Goal: Task Accomplishment & Management: Use online tool/utility

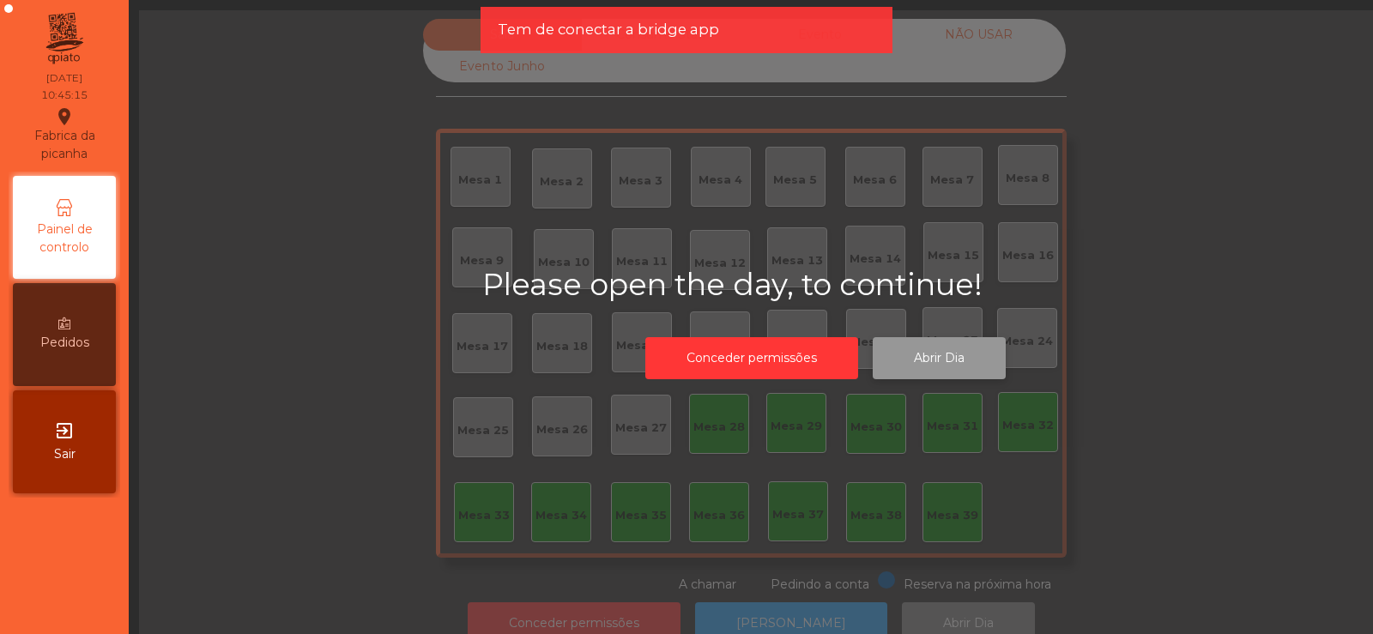
click at [929, 361] on button "Abrir Dia" at bounding box center [938, 358] width 133 height 42
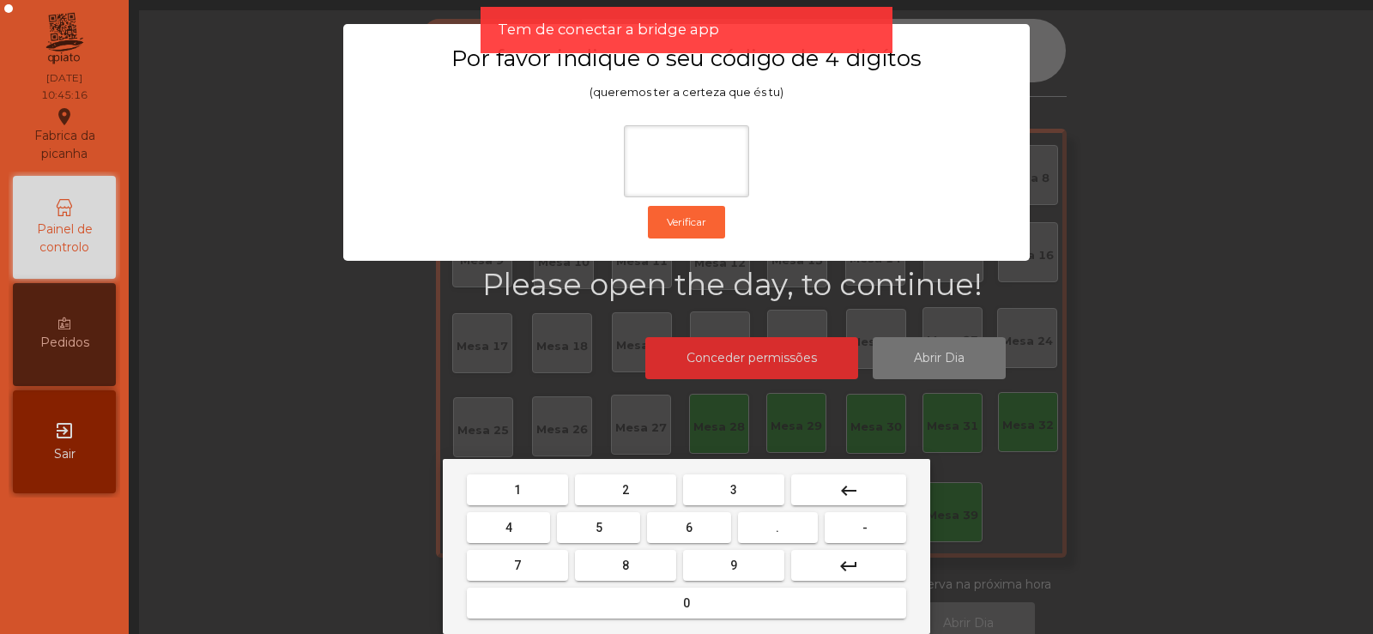
click at [635, 488] on button "2" at bounding box center [625, 489] width 101 height 31
click at [691, 541] on button "6" at bounding box center [688, 527] width 83 height 31
click at [536, 567] on button "7" at bounding box center [517, 565] width 101 height 31
click at [599, 528] on span "5" at bounding box center [598, 528] width 7 height 14
type input "****"
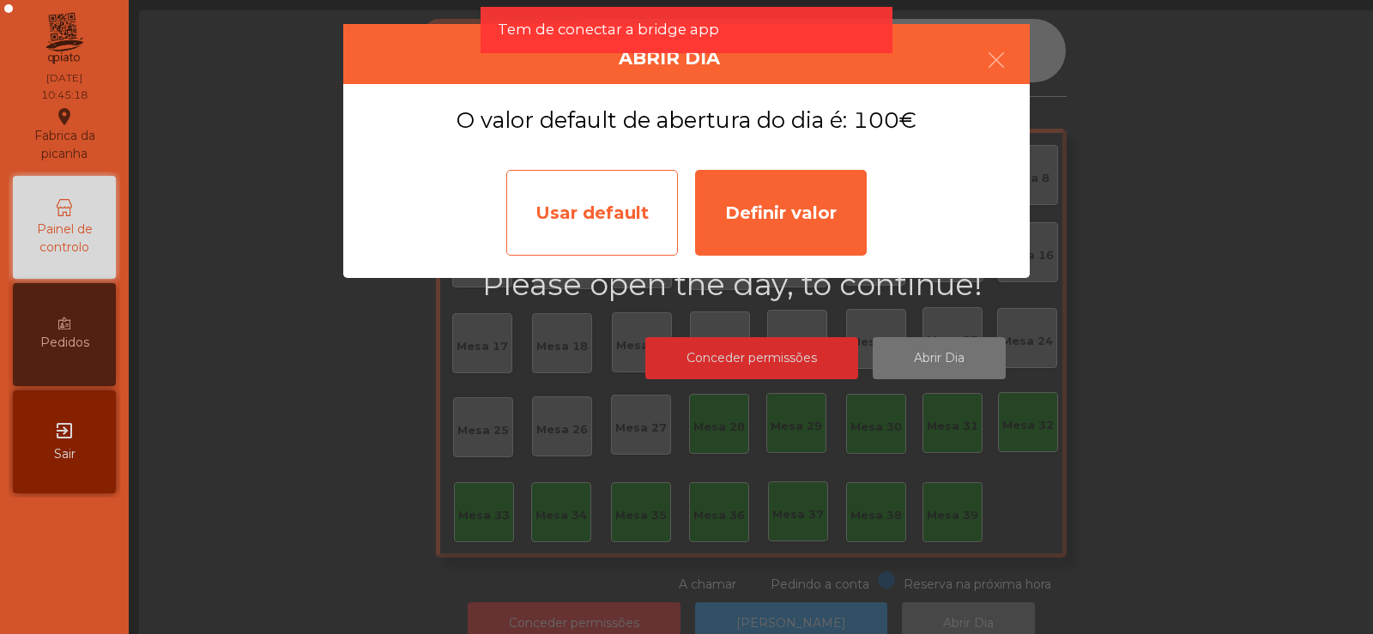
click at [609, 210] on div "Usar default" at bounding box center [592, 213] width 172 height 86
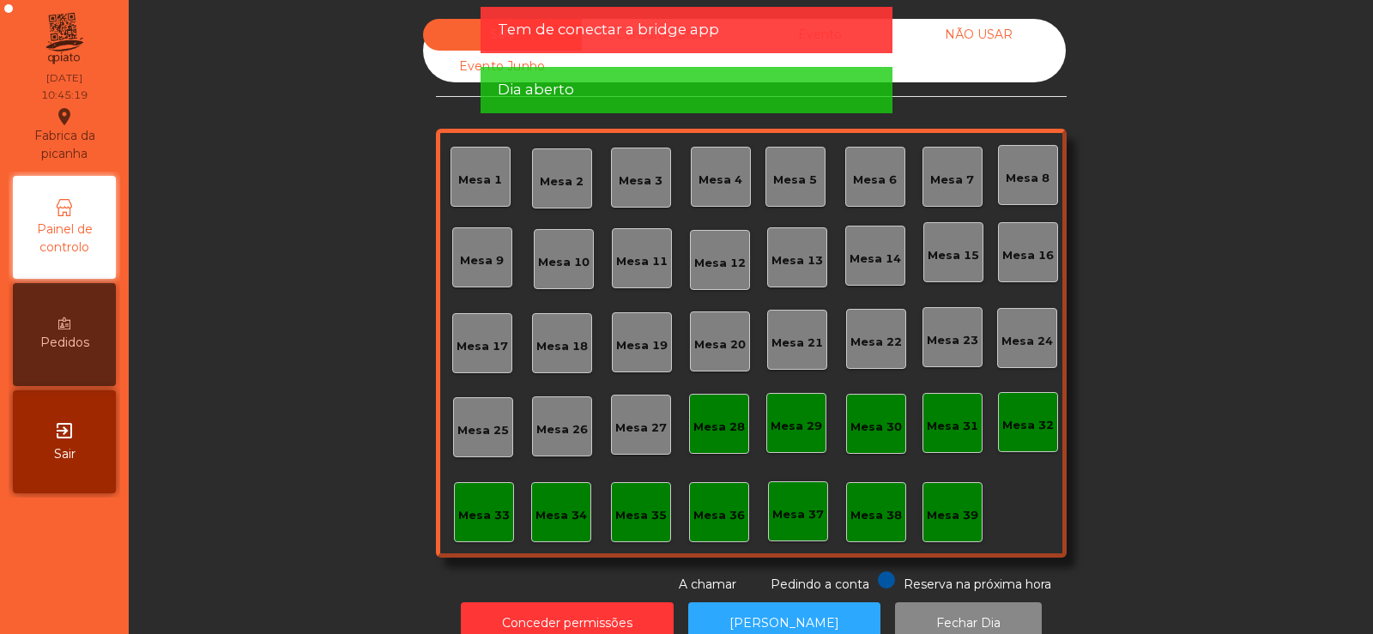
scroll to position [42, 0]
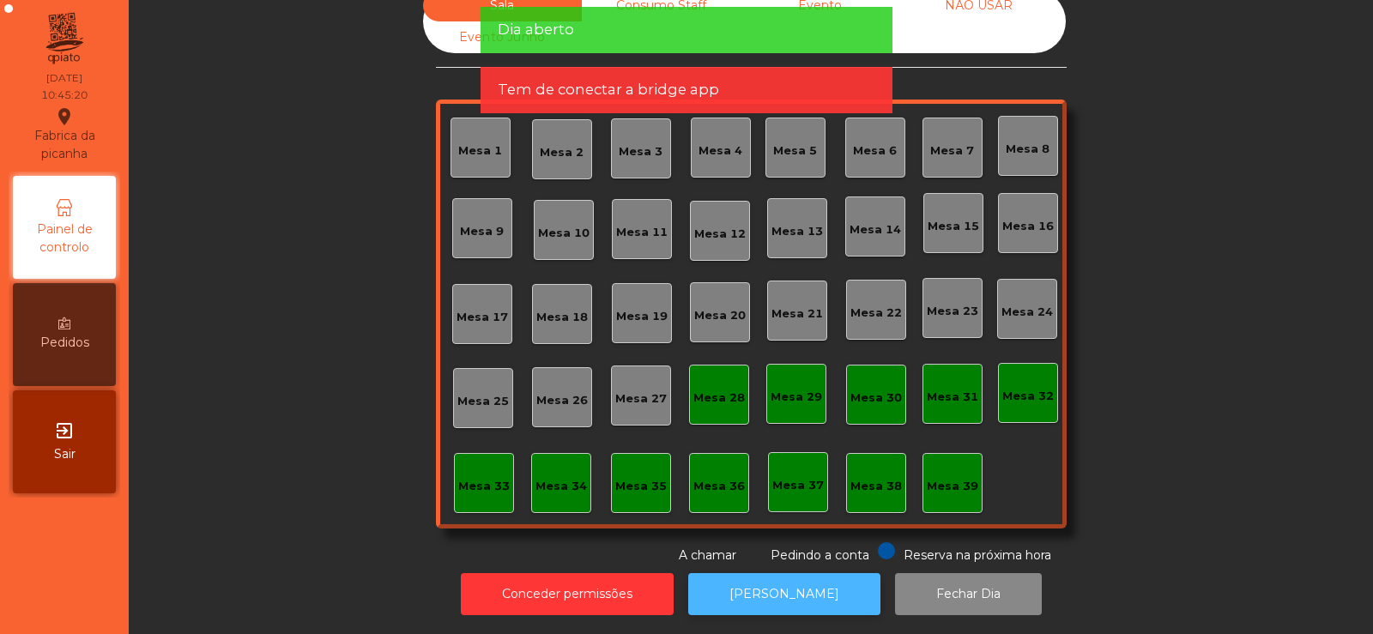
click at [747, 579] on button "[PERSON_NAME]" at bounding box center [784, 594] width 192 height 42
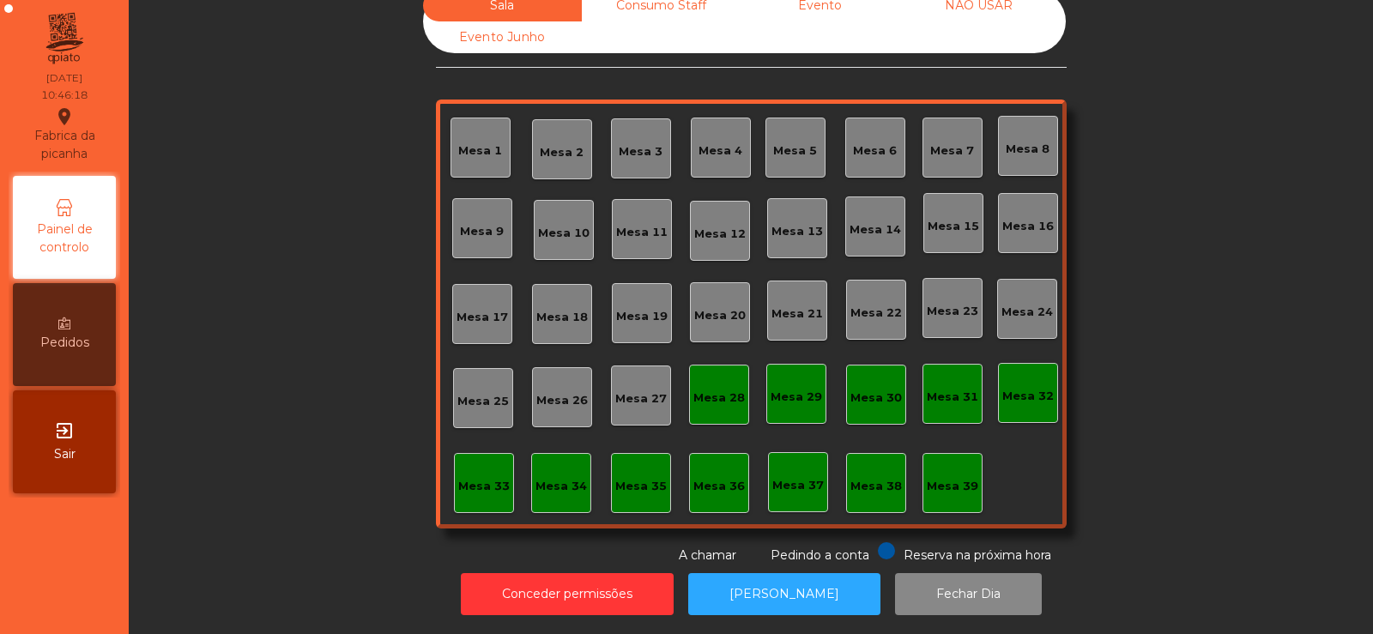
click at [320, 470] on div "Sala Consumo Staff Evento NÃO USAR Evento Junho Mesa 1 Mesa 2 Mesa 3 [GEOGRAPHI…" at bounding box center [751, 277] width 1198 height 575
click at [954, 480] on div "Mesa 39" at bounding box center [951, 486] width 51 height 17
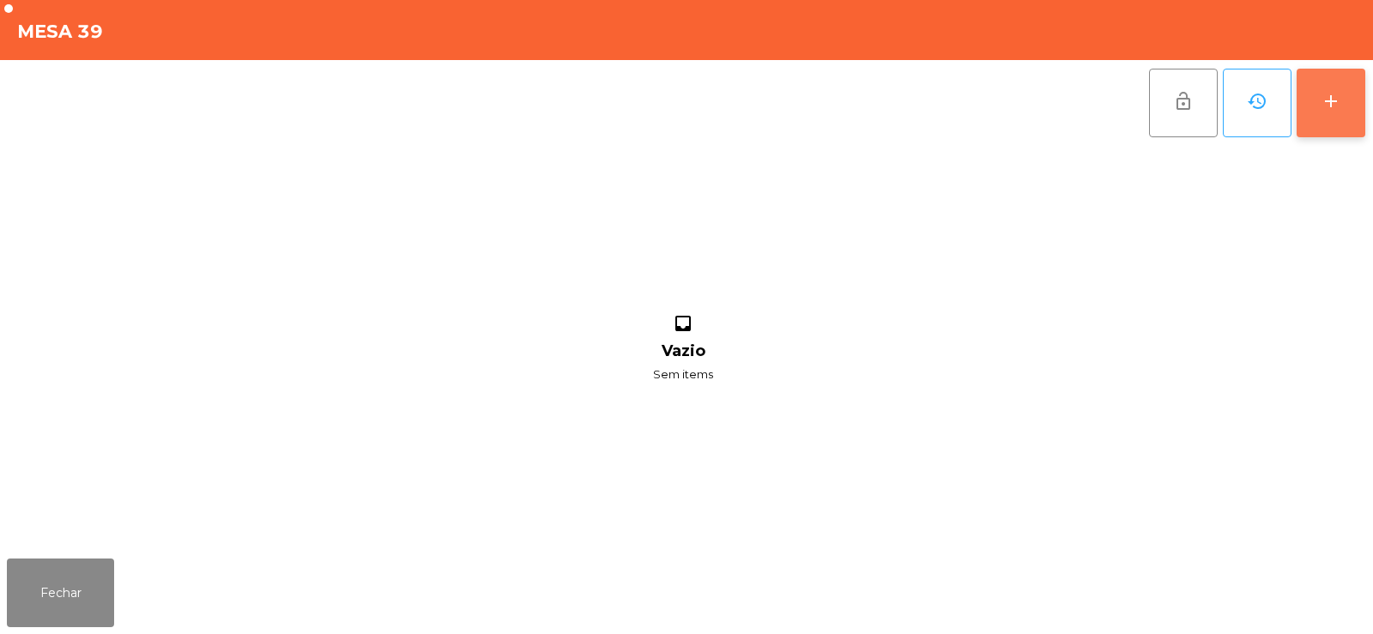
click at [1341, 96] on button "add" at bounding box center [1330, 103] width 69 height 69
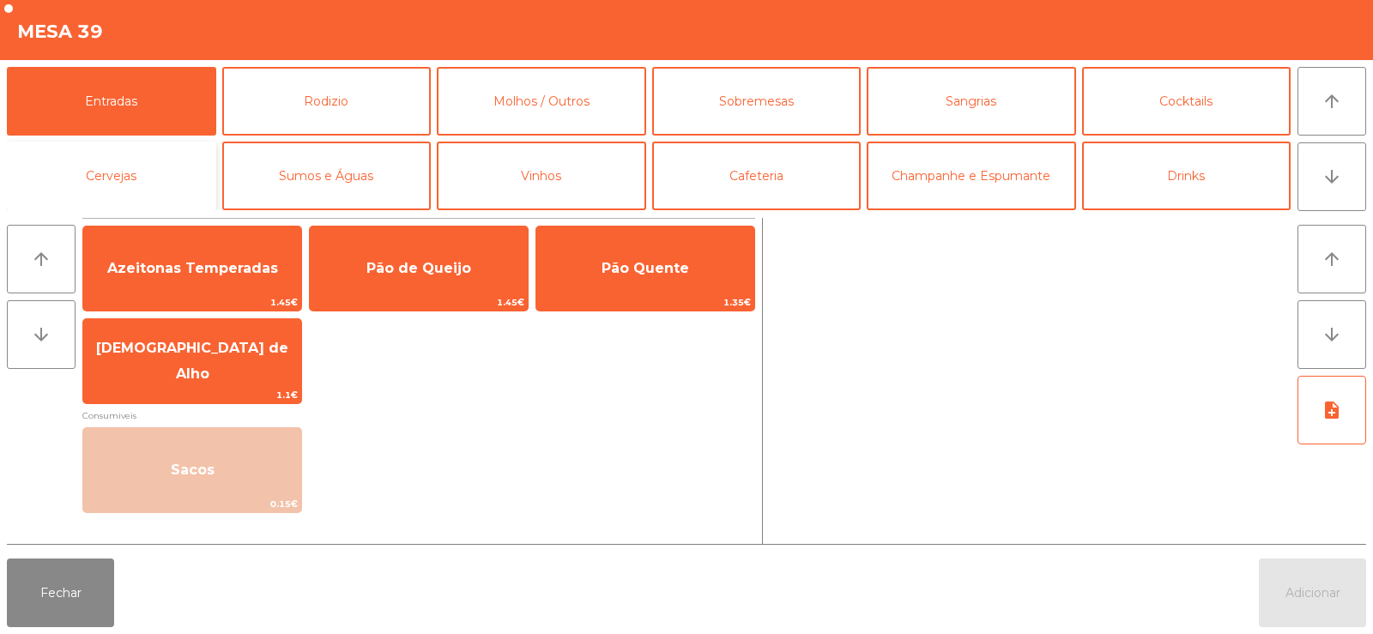
click at [144, 162] on button "Cervejas" at bounding box center [111, 176] width 209 height 69
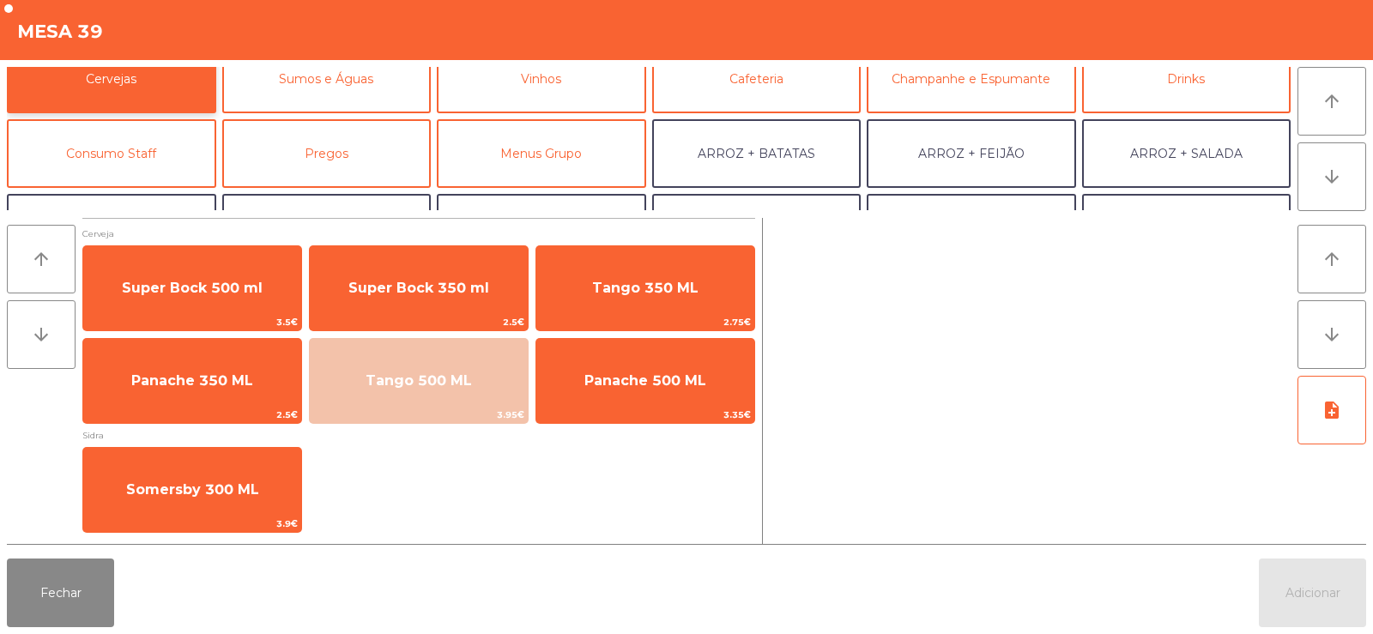
scroll to position [102, 0]
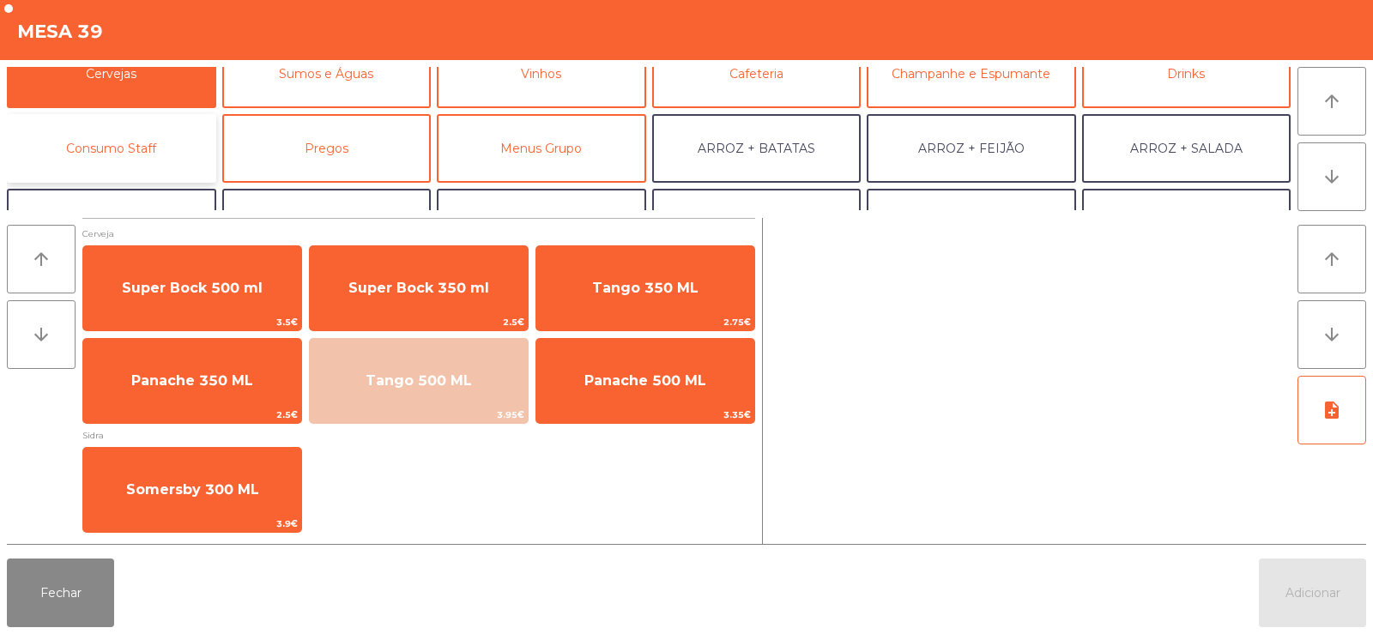
click at [142, 142] on button "Consumo Staff" at bounding box center [111, 148] width 209 height 69
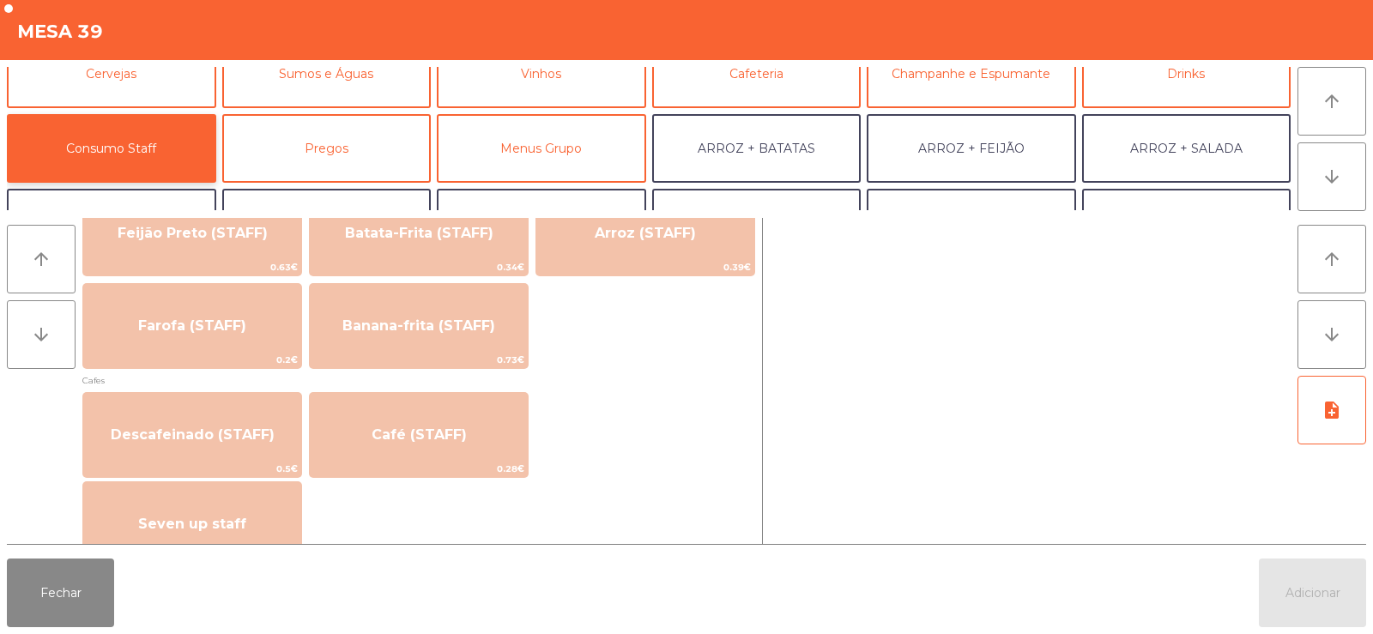
scroll to position [849, 0]
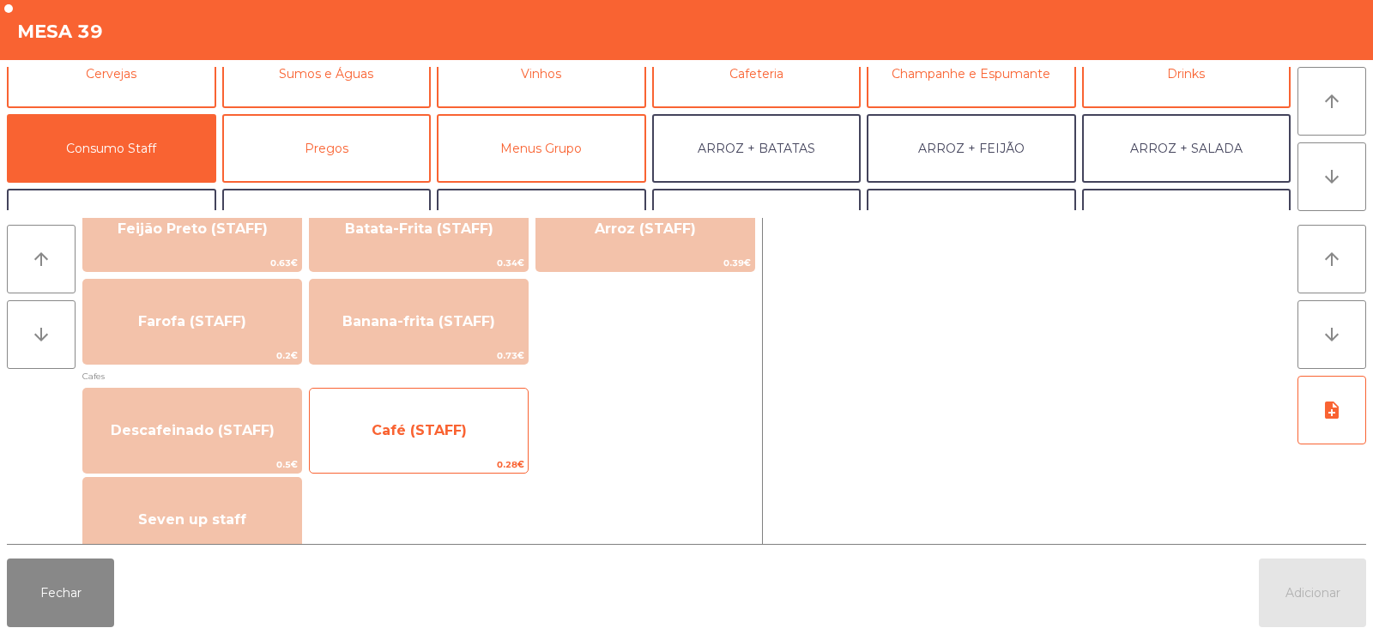
click at [439, 436] on span "Café (STAFF)" at bounding box center [418, 430] width 95 height 16
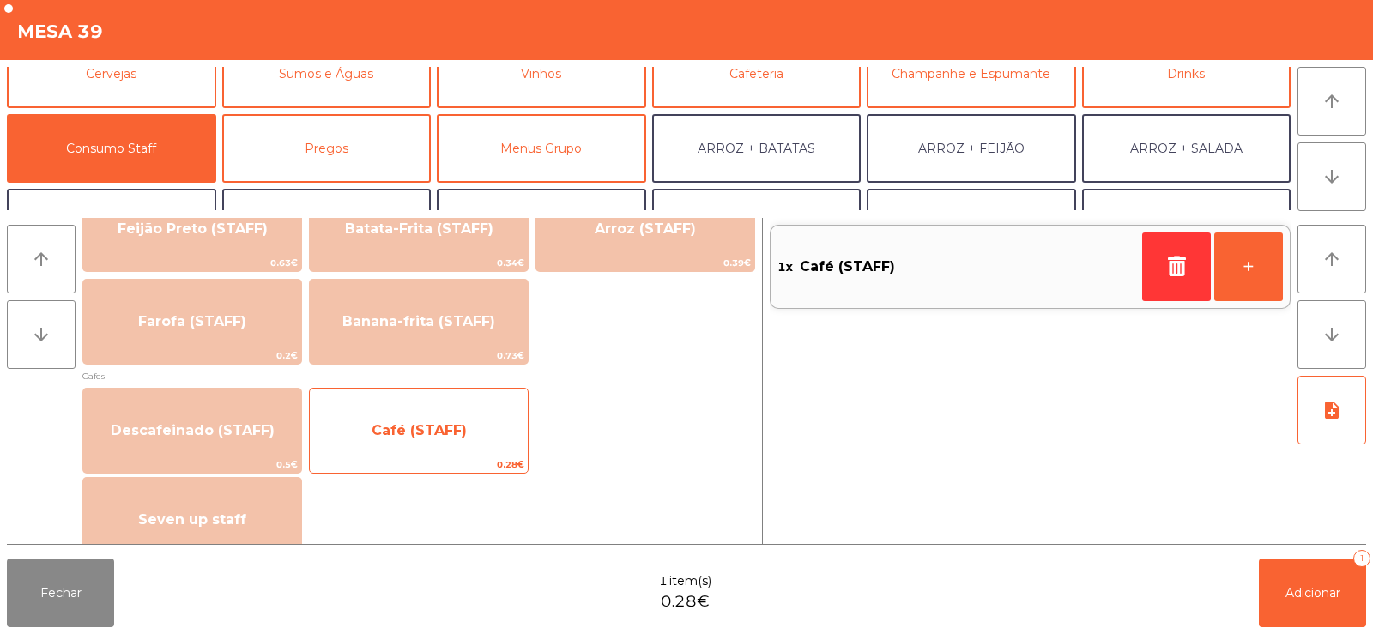
click at [443, 444] on span "Café (STAFF)" at bounding box center [419, 430] width 218 height 46
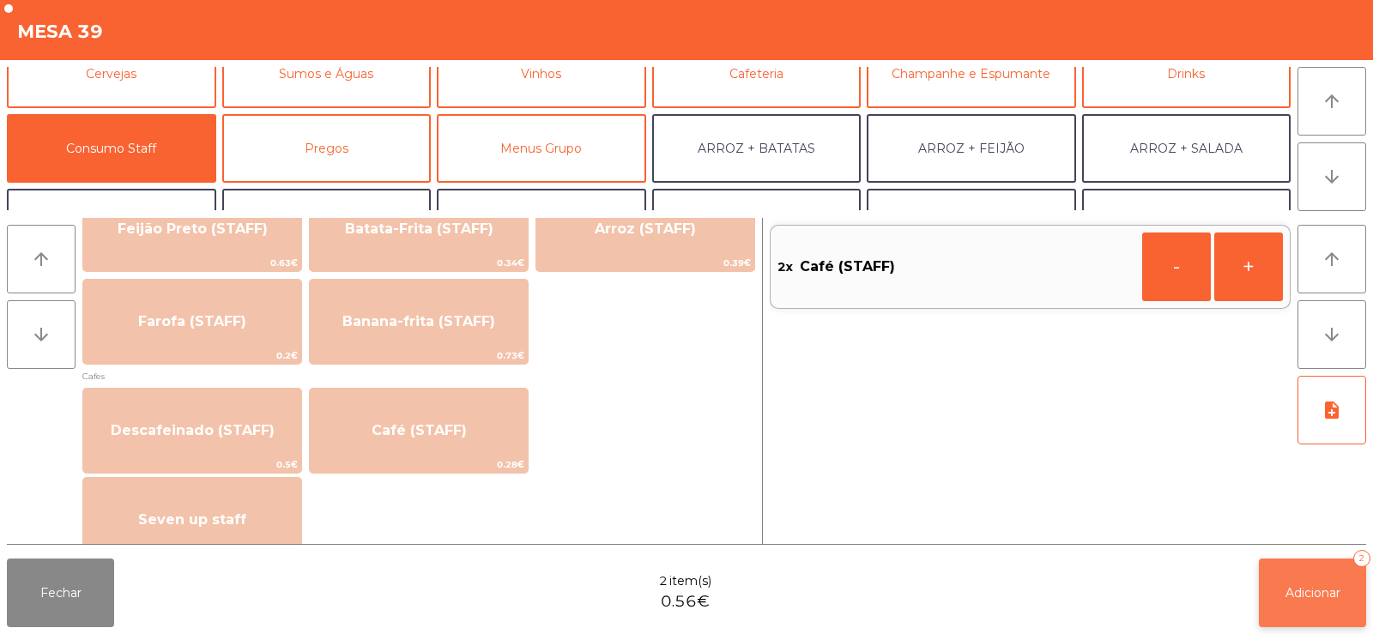
click at [1301, 574] on button "Adicionar 2" at bounding box center [1311, 592] width 107 height 69
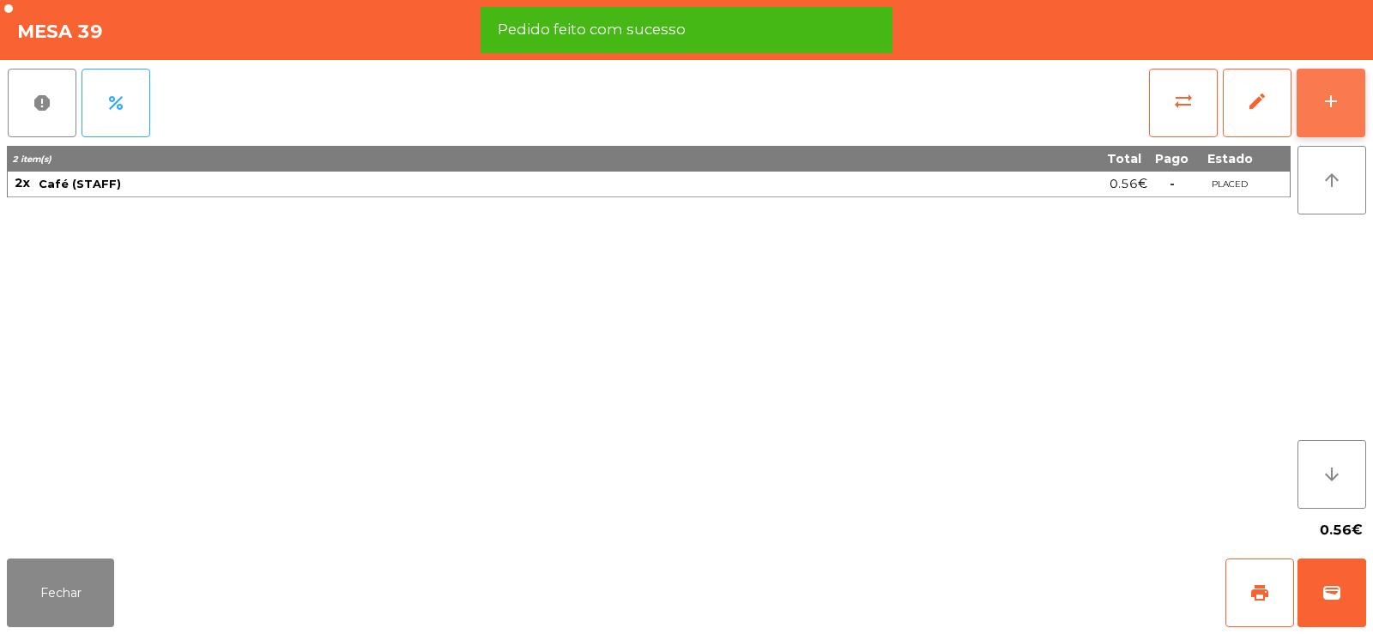
click at [1319, 110] on button "add" at bounding box center [1330, 103] width 69 height 69
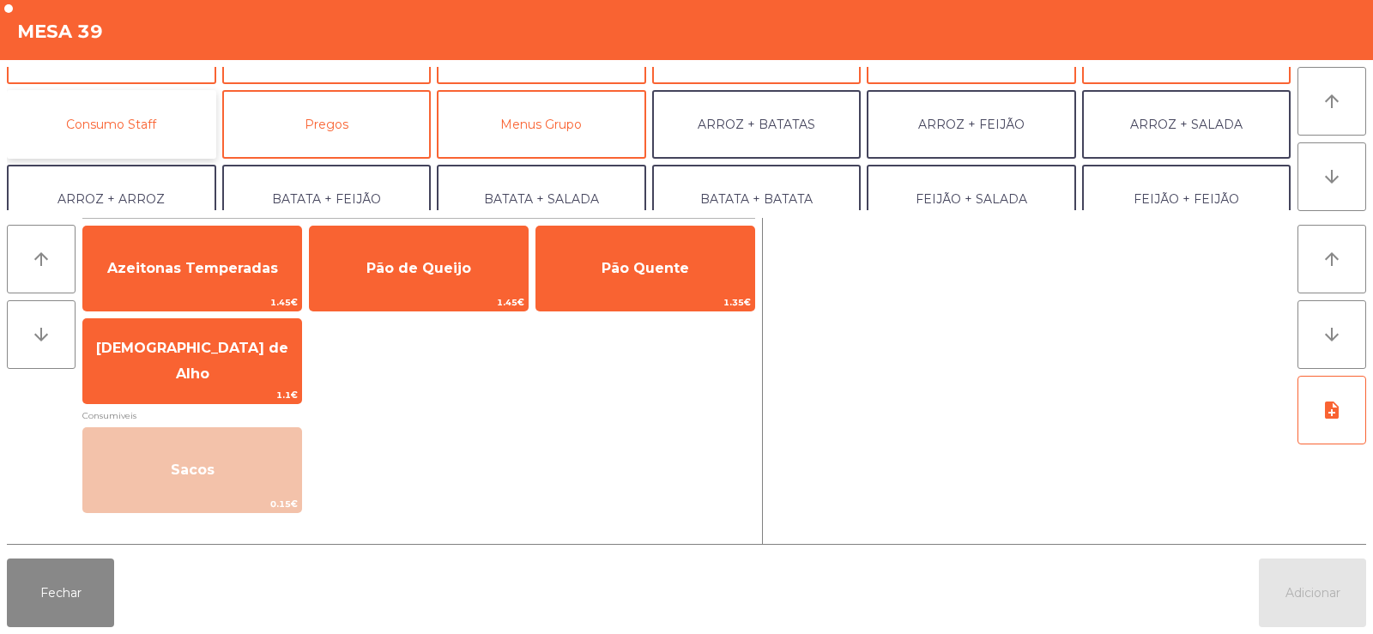
click at [134, 132] on button "Consumo Staff" at bounding box center [111, 124] width 209 height 69
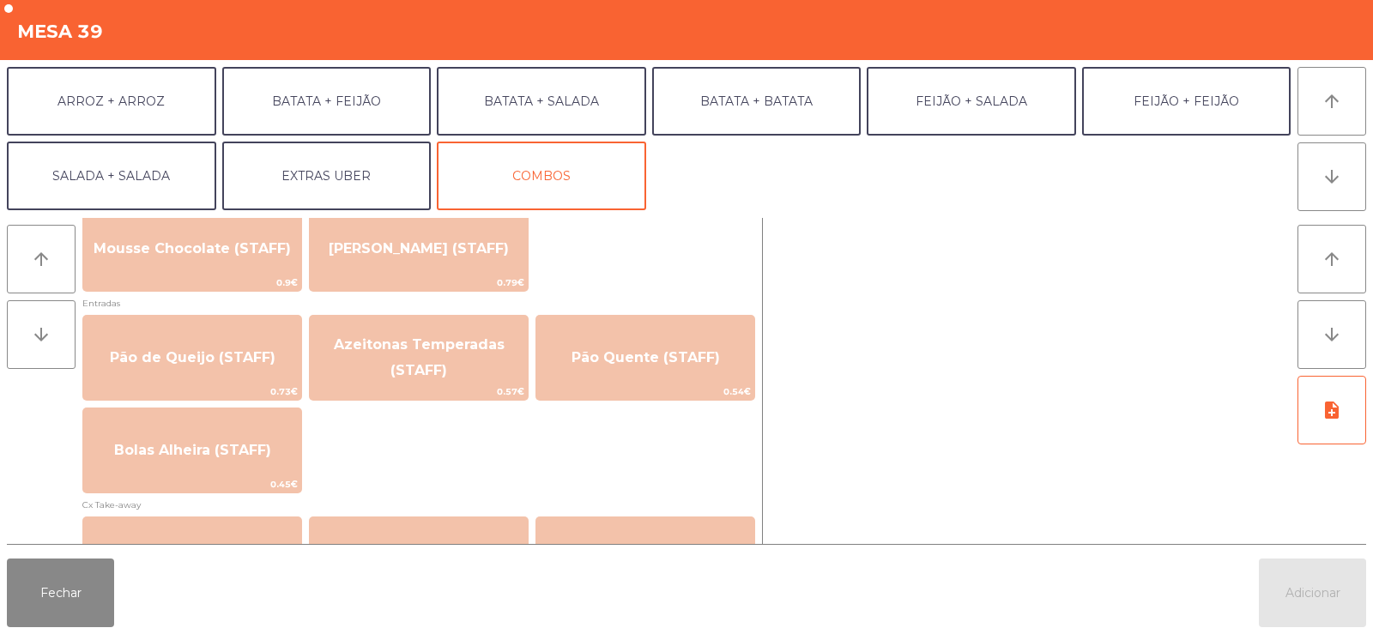
scroll to position [1328, 0]
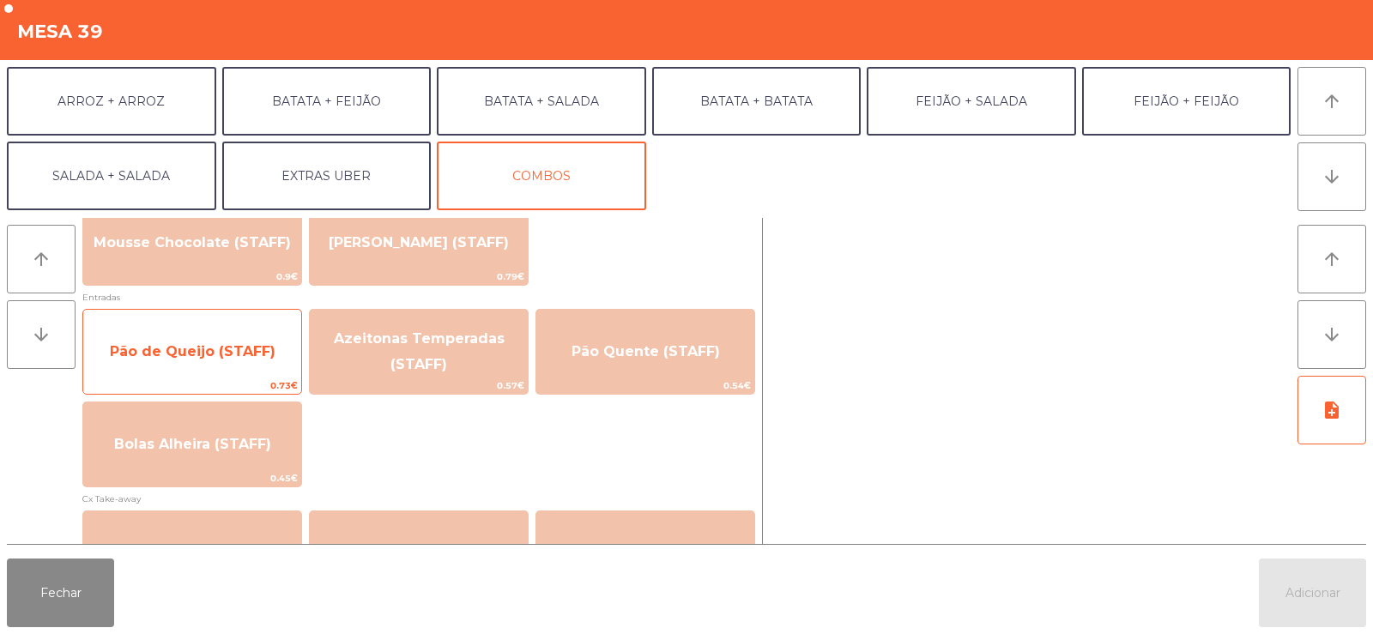
click at [185, 349] on span "Pão de Queijo (STAFF)" at bounding box center [193, 351] width 166 height 16
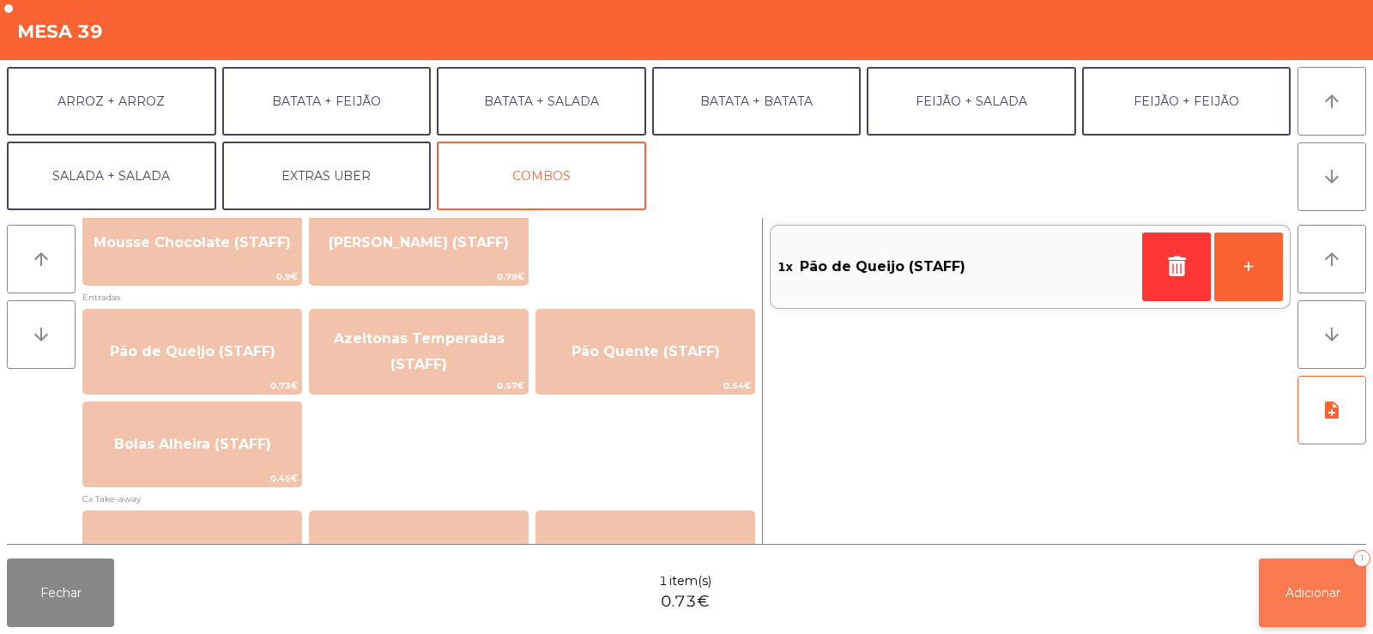
click at [1313, 573] on button "Adicionar 1" at bounding box center [1311, 592] width 107 height 69
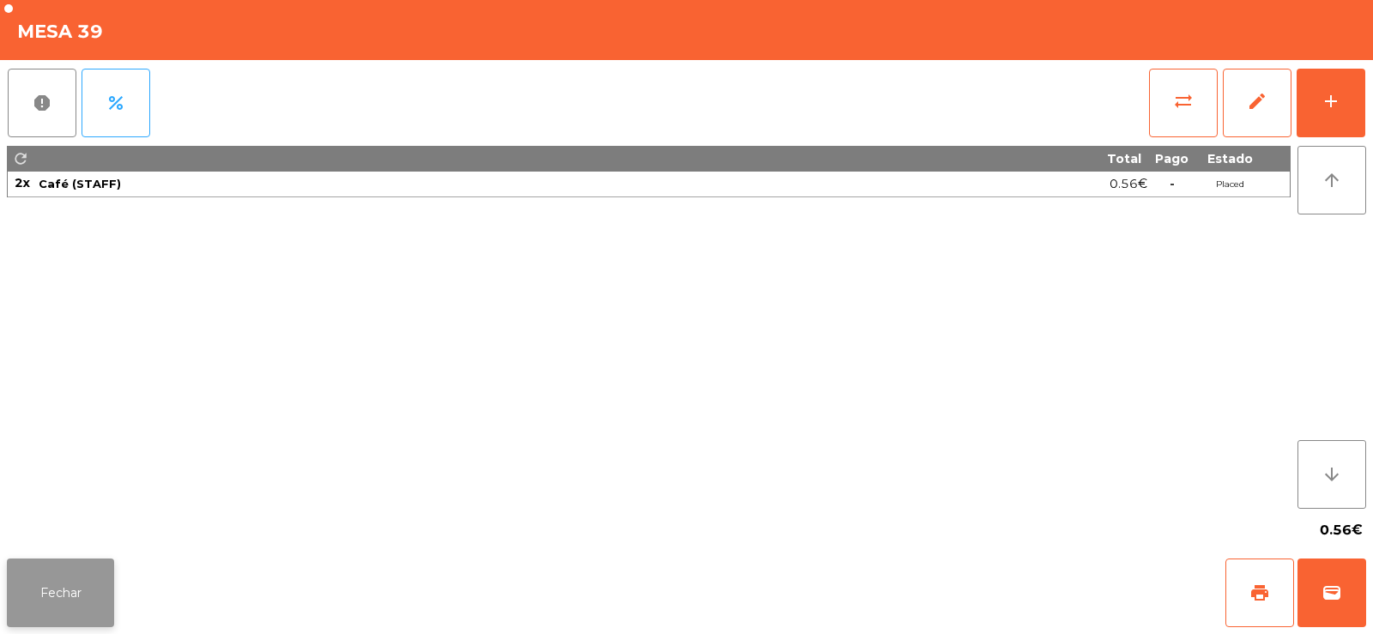
click at [45, 578] on button "Fechar" at bounding box center [60, 592] width 107 height 69
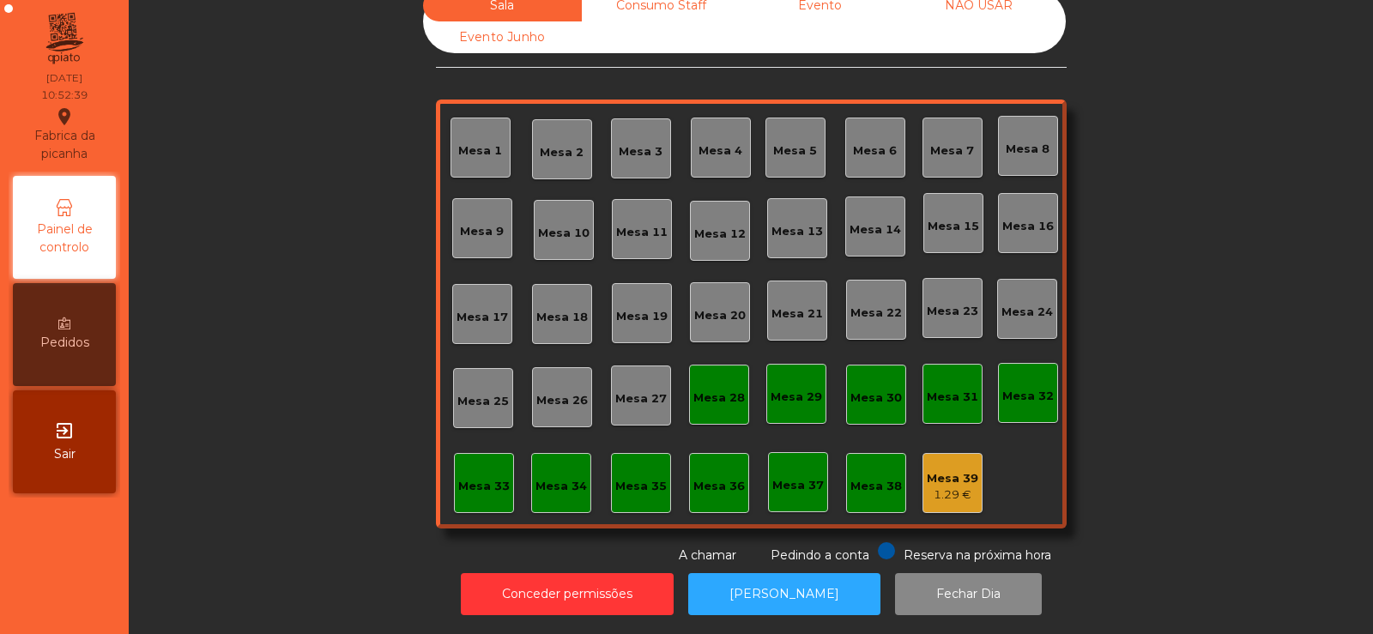
click at [289, 375] on div "Sala Consumo Staff Evento NÃO USAR Evento Junho Mesa 1 Mesa 2 Mesa 3 [GEOGRAPHI…" at bounding box center [751, 277] width 1198 height 575
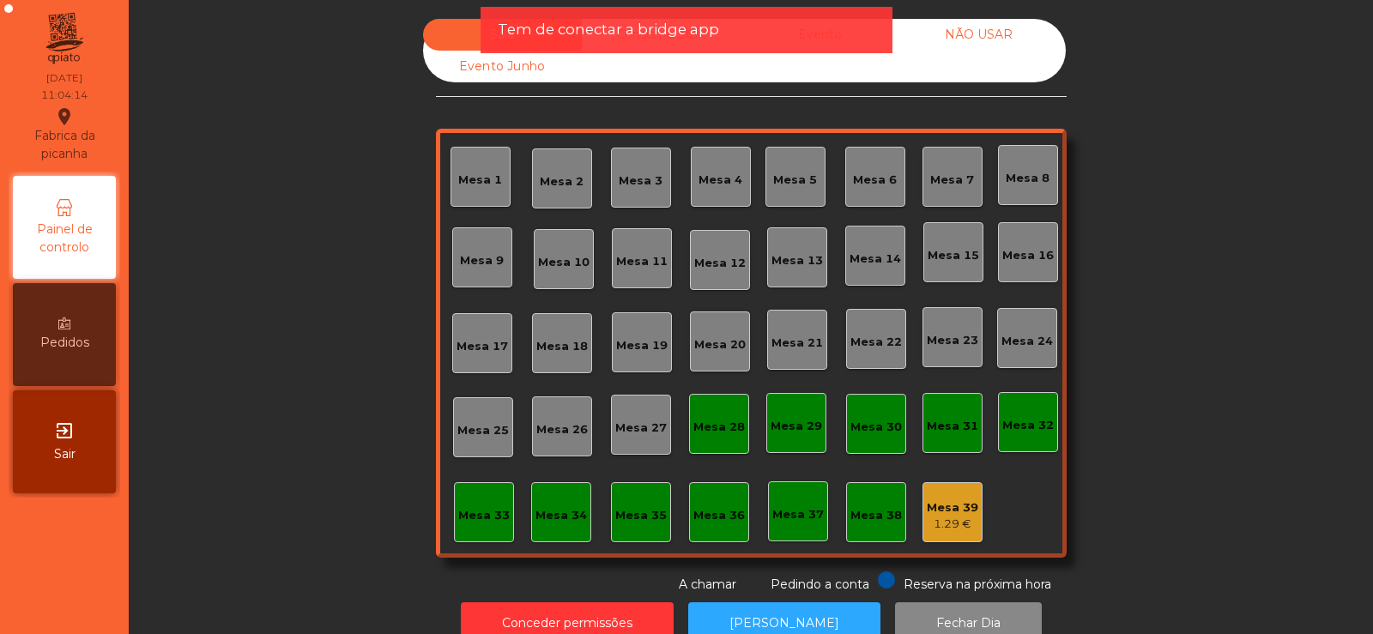
scroll to position [42, 0]
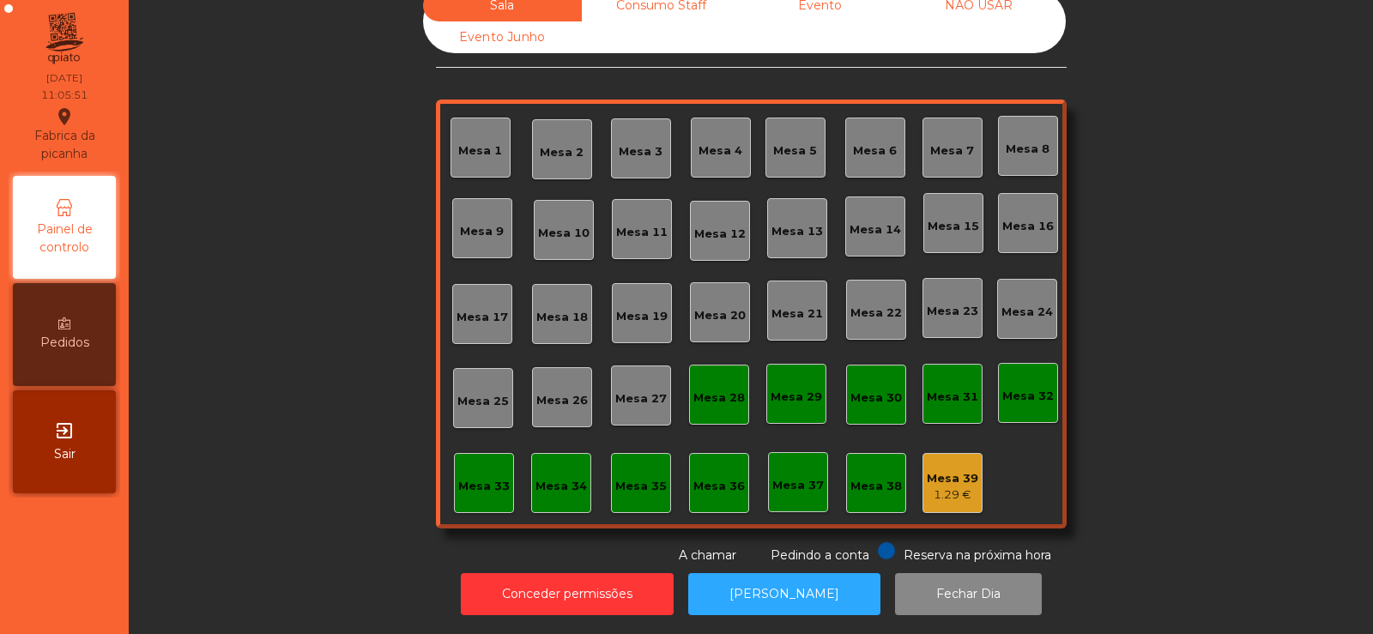
click at [189, 497] on div "Sala Consumo Staff Evento NÃO USAR Evento Junho Mesa 1 Mesa 2 Mesa 3 [GEOGRAPHI…" at bounding box center [751, 277] width 1198 height 575
